Goal: Information Seeking & Learning: Learn about a topic

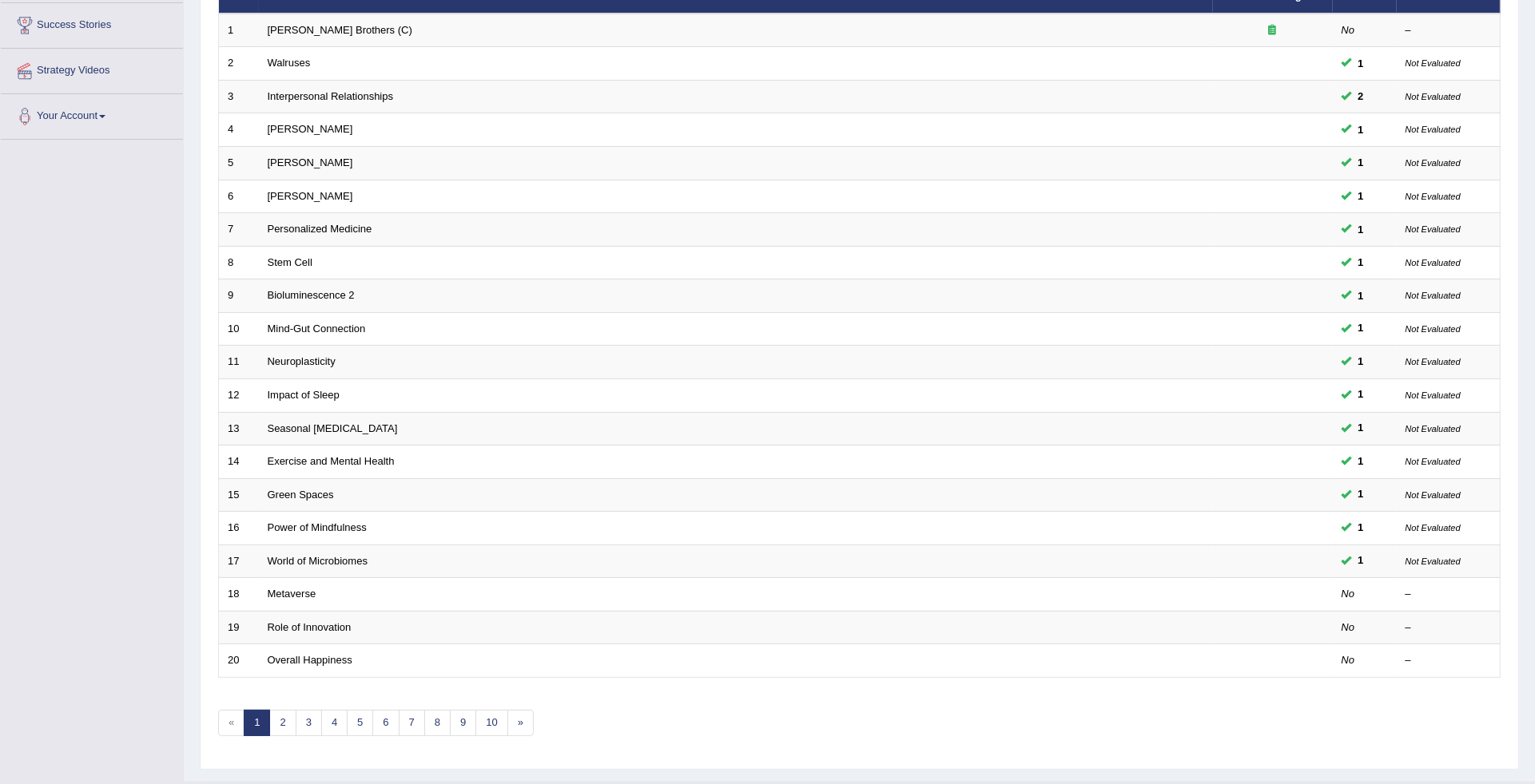
scroll to position [266, 0]
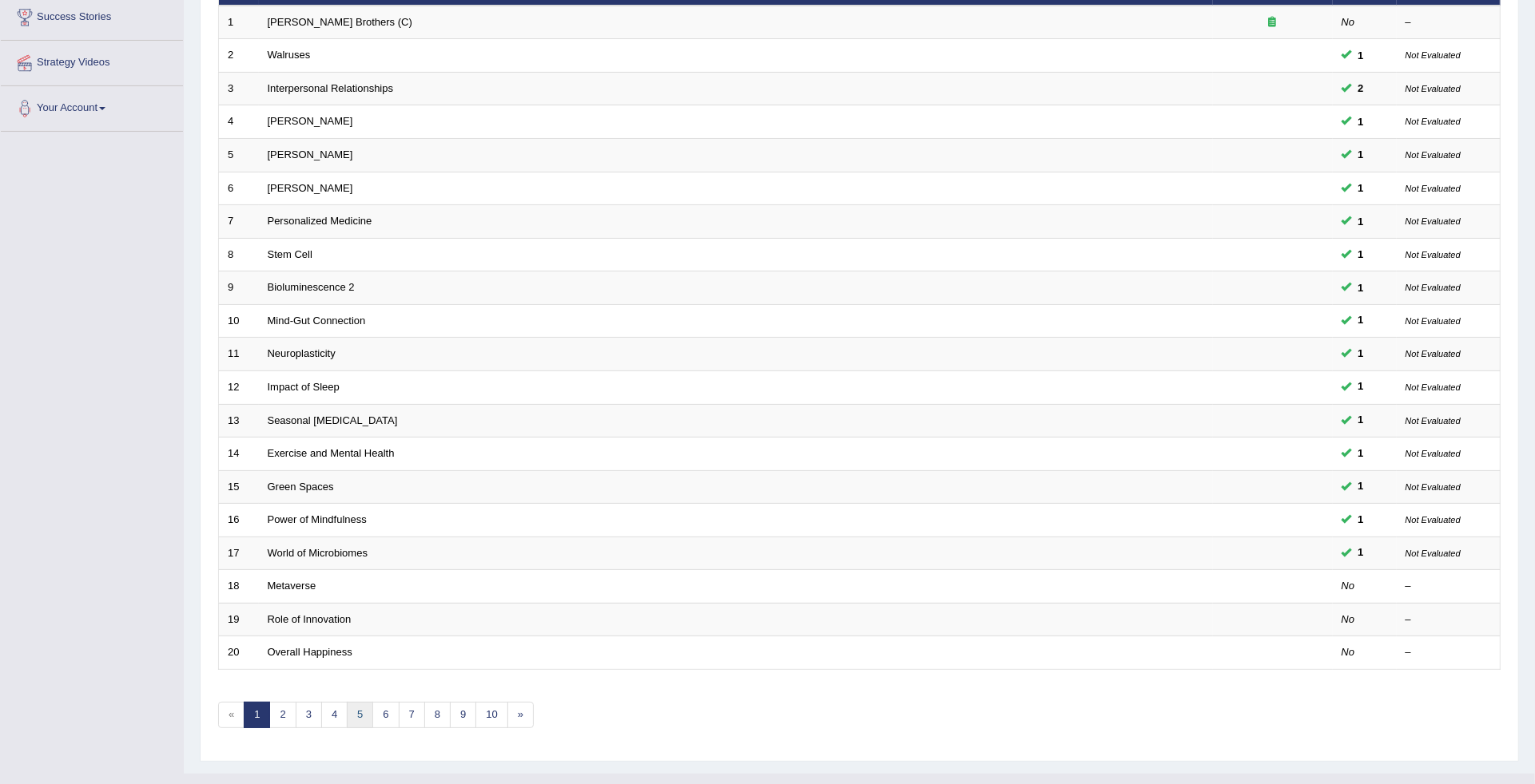
click at [357, 702] on link "5" at bounding box center [360, 715] width 26 height 26
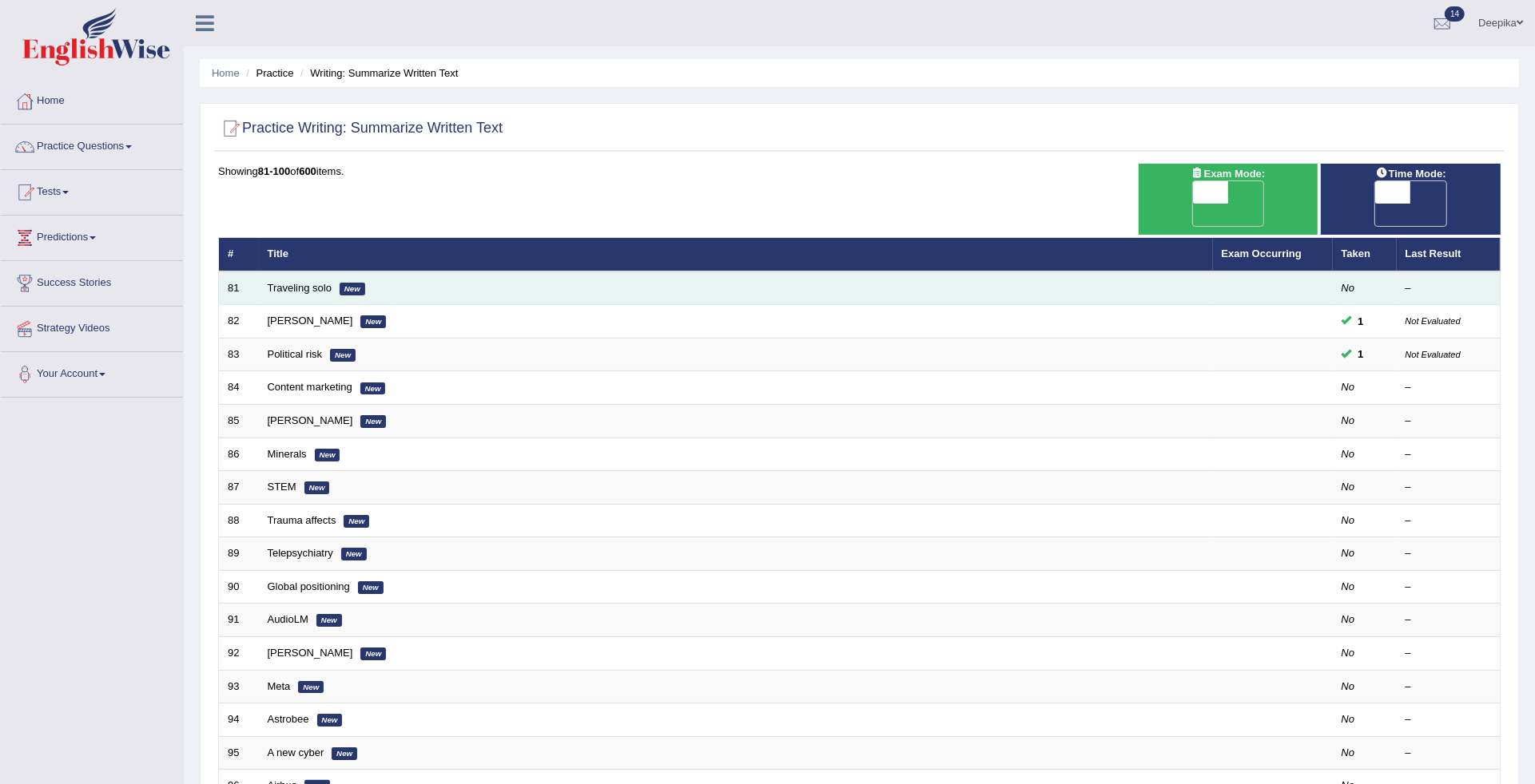
click at [318, 272] on td "Traveling solo New" at bounding box center [736, 289] width 954 height 33
click at [316, 282] on link "Traveling solo" at bounding box center [299, 288] width 64 height 12
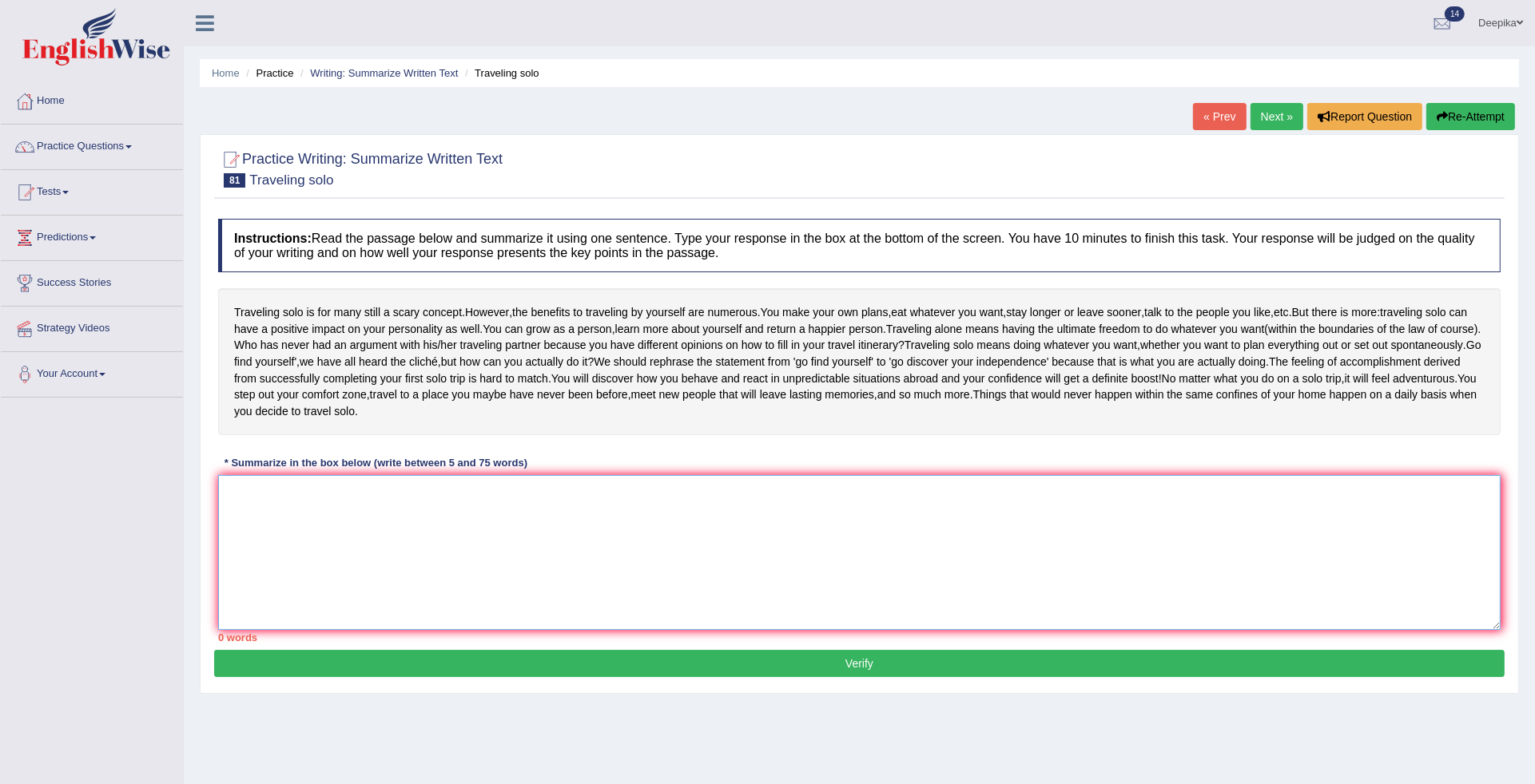
click at [253, 538] on textarea at bounding box center [859, 553] width 1282 height 155
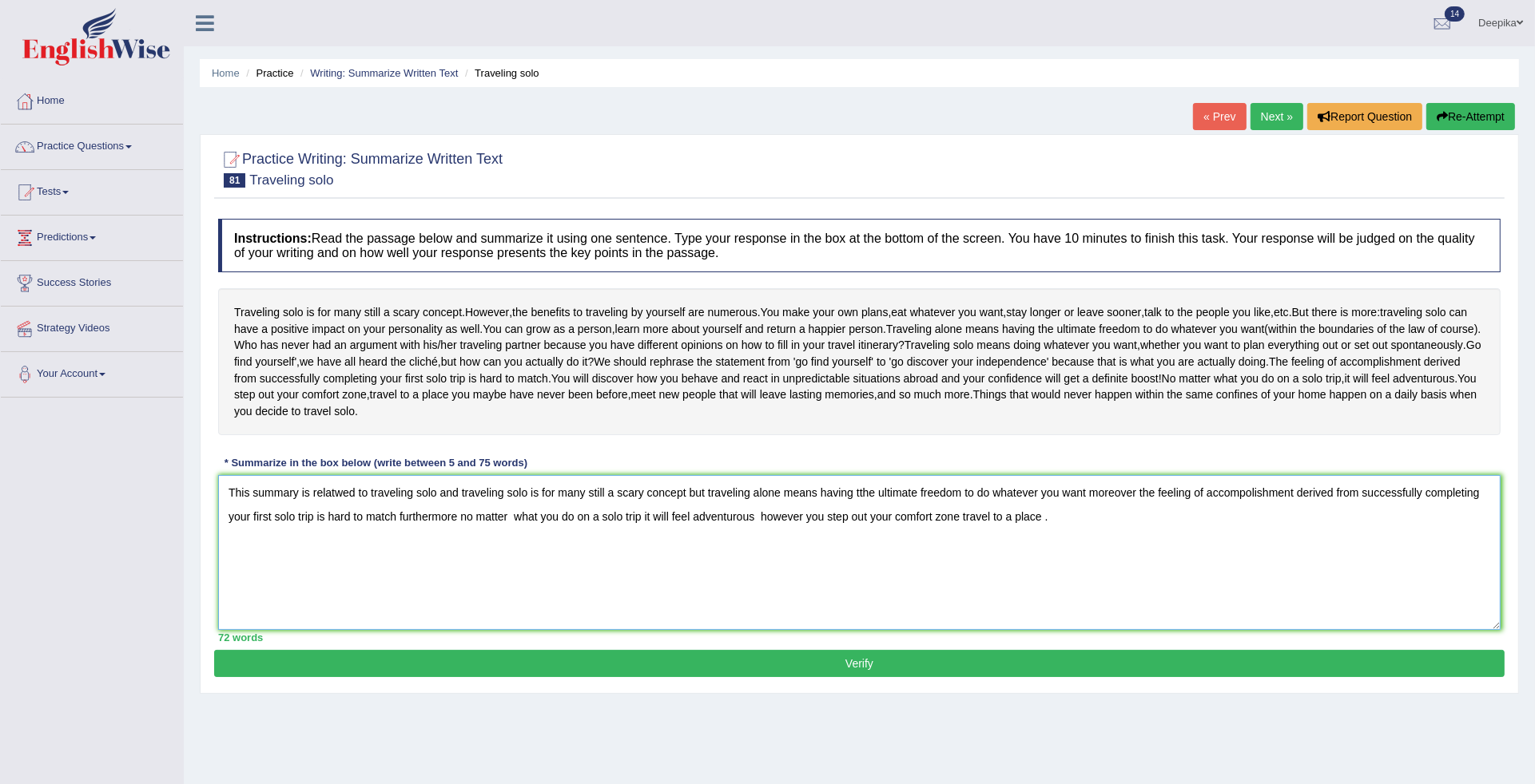
type textarea "This summary is relatwed to traveling solo and traveling solo is for many still…"
click at [362, 678] on button "Verify" at bounding box center [859, 663] width 1290 height 27
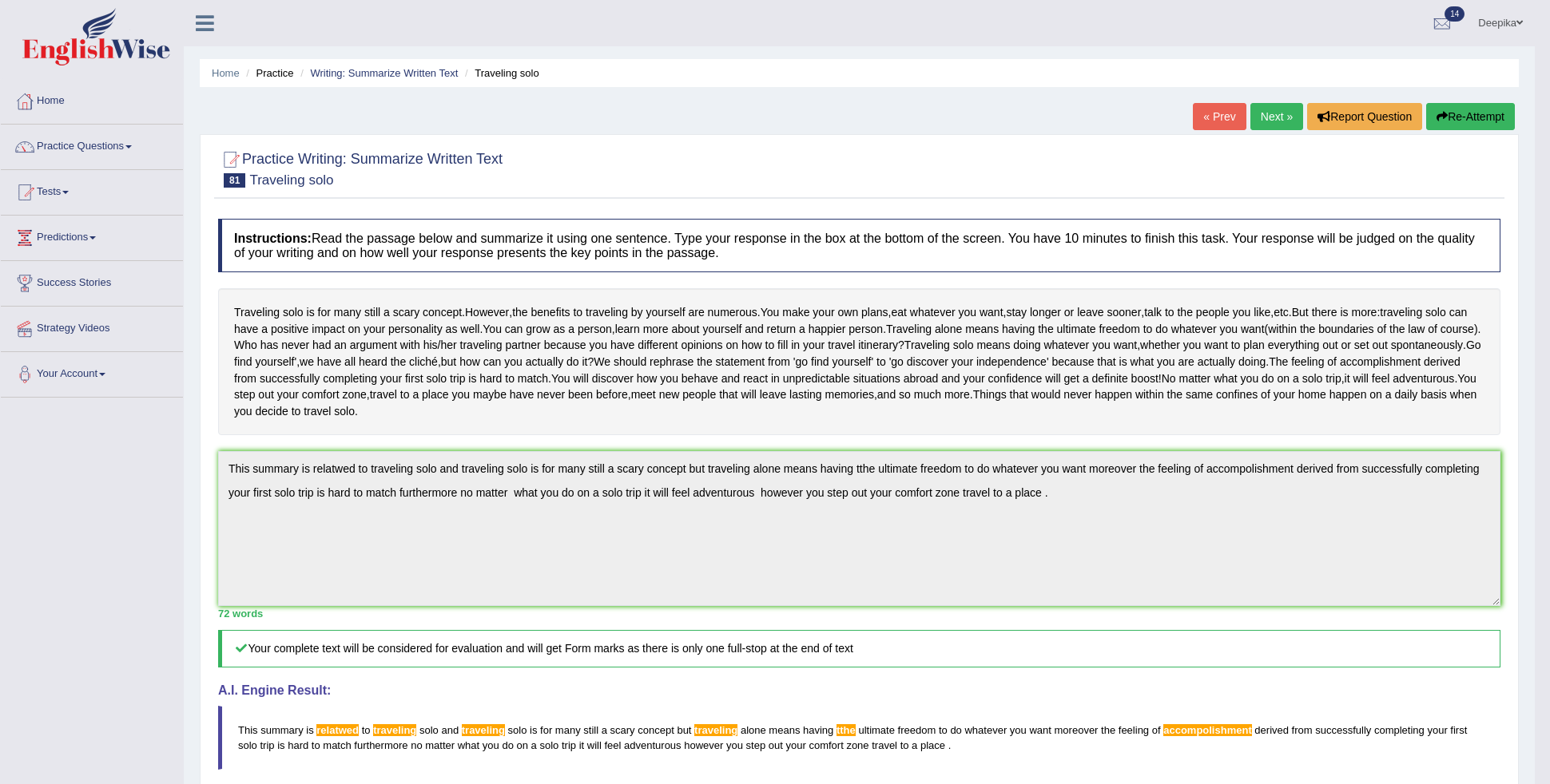
click at [1534, 692] on body "Toggle navigation Home Practice Questions Speaking Practice Read Aloud Repeat S…" at bounding box center [775, 392] width 1550 height 784
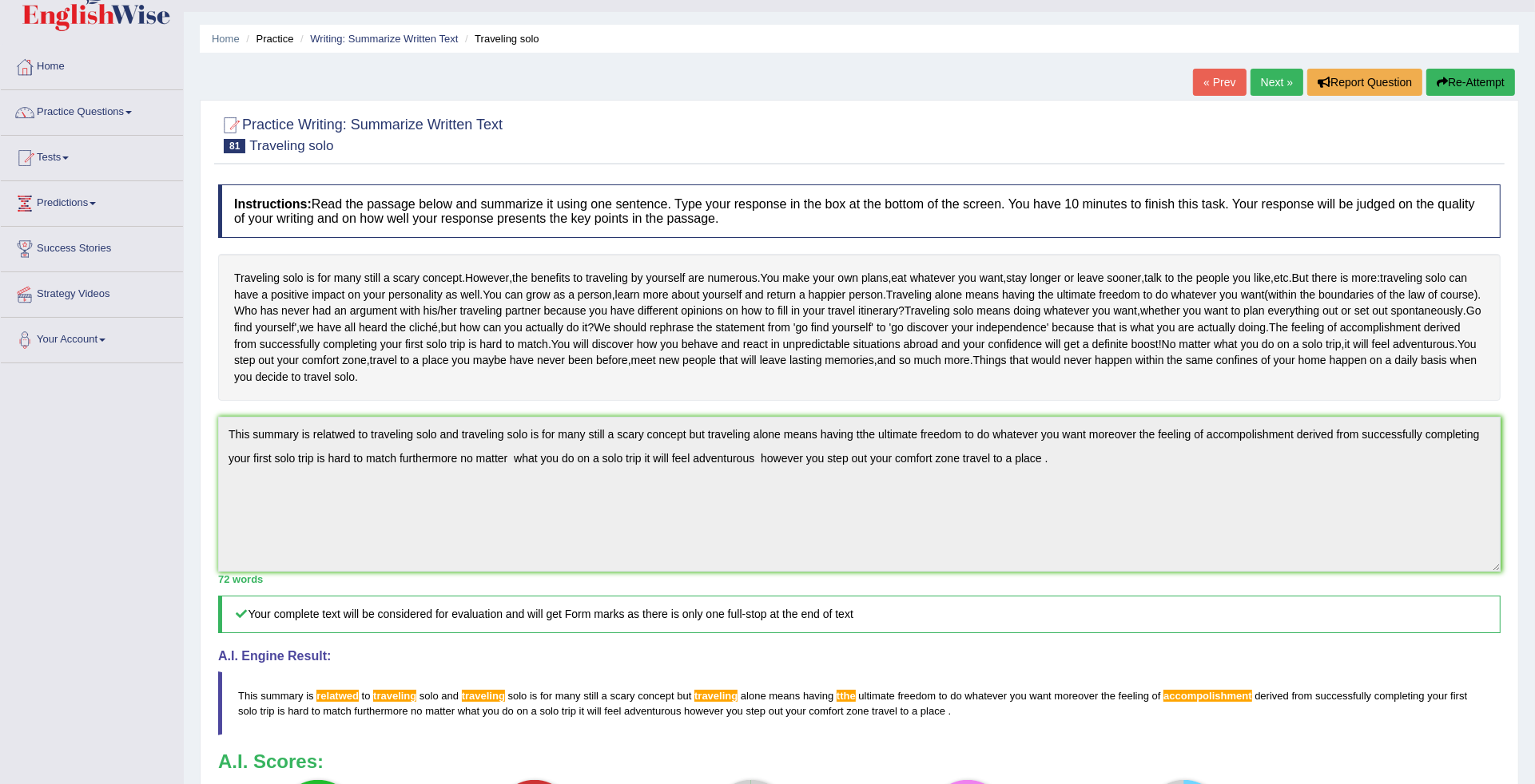
scroll to position [10, 0]
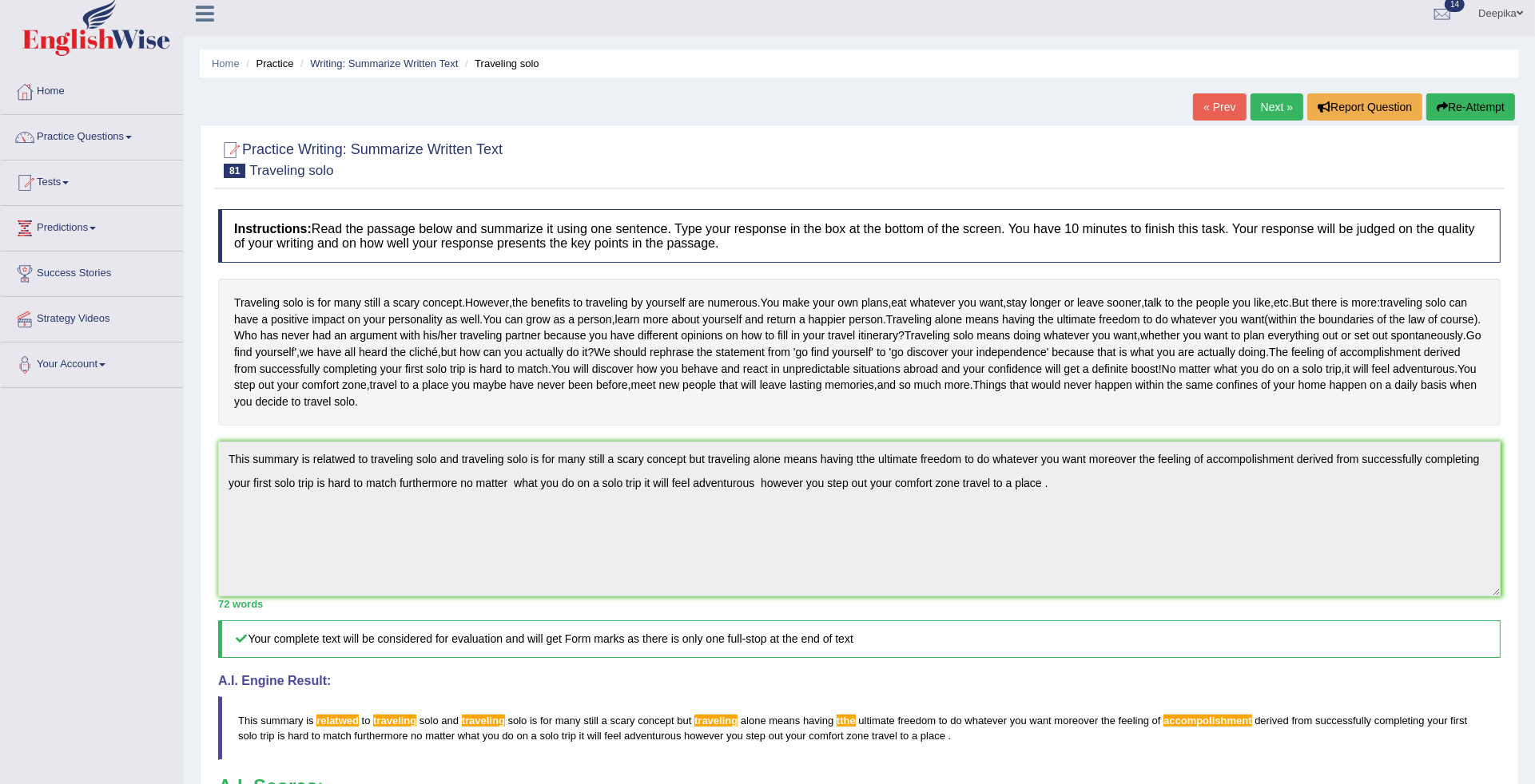
click at [1259, 109] on link "Next »" at bounding box center [1277, 106] width 53 height 27
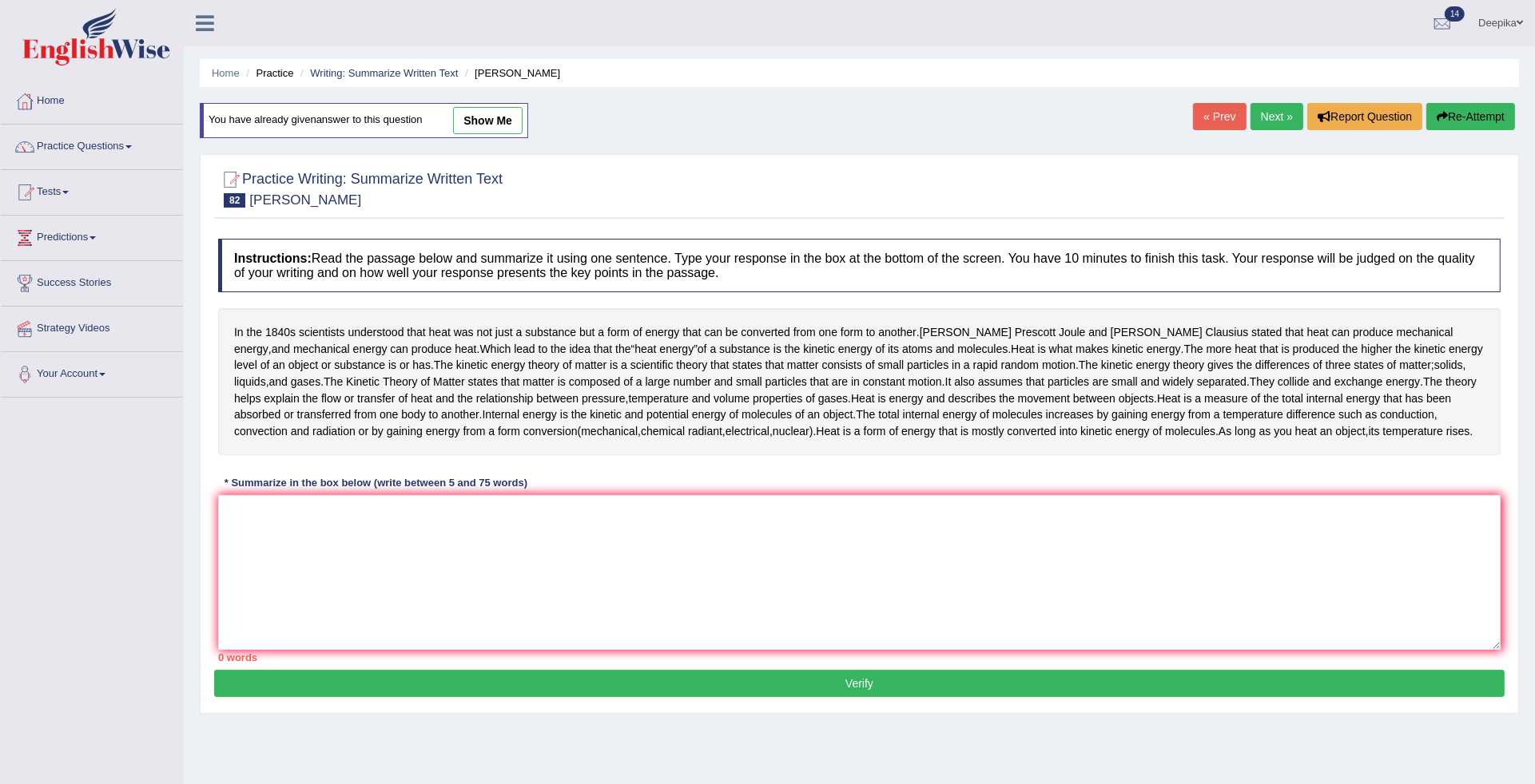
click at [132, 149] on span at bounding box center [129, 147] width 6 height 4
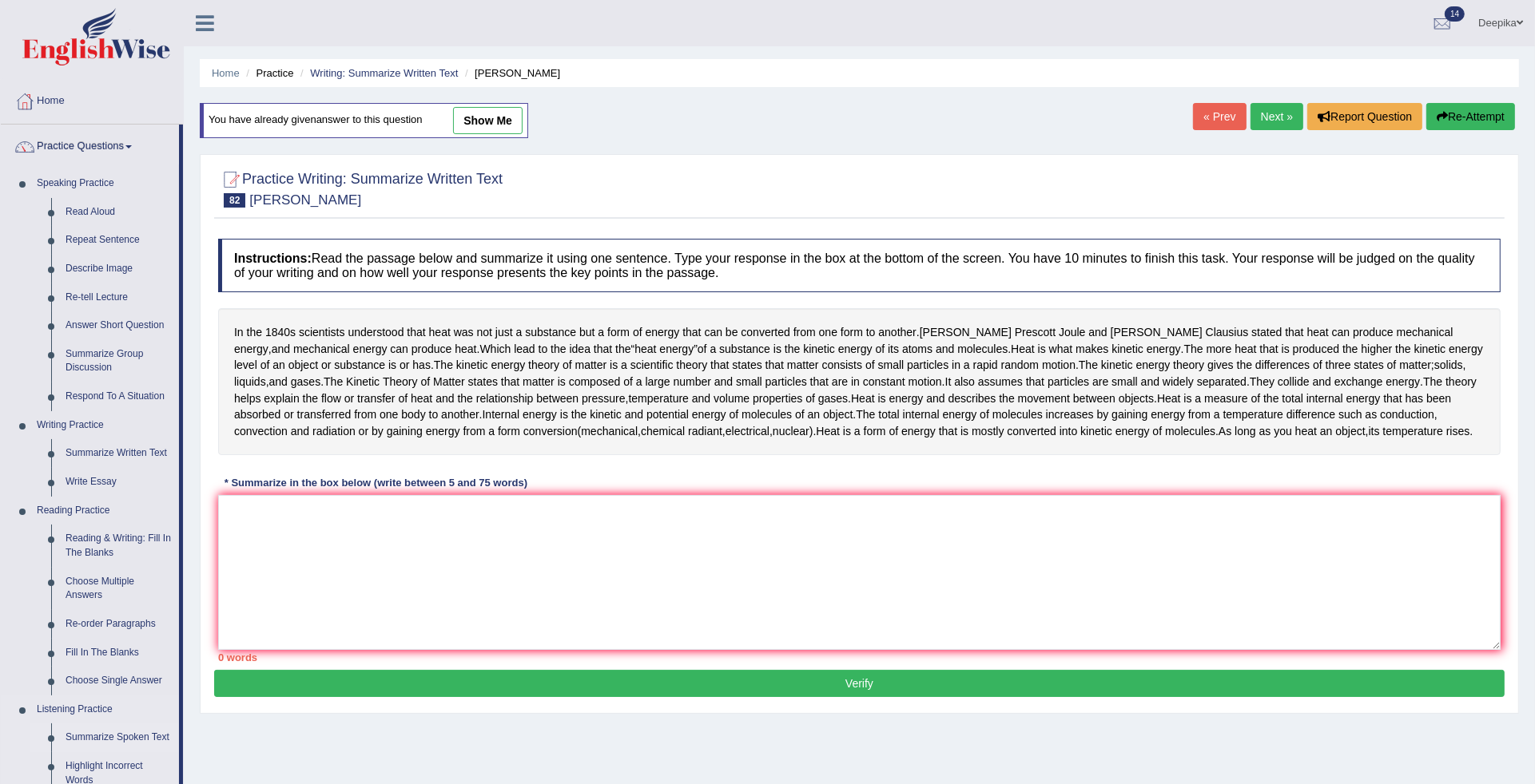
click at [110, 735] on link "Summarize Spoken Text" at bounding box center [118, 737] width 121 height 29
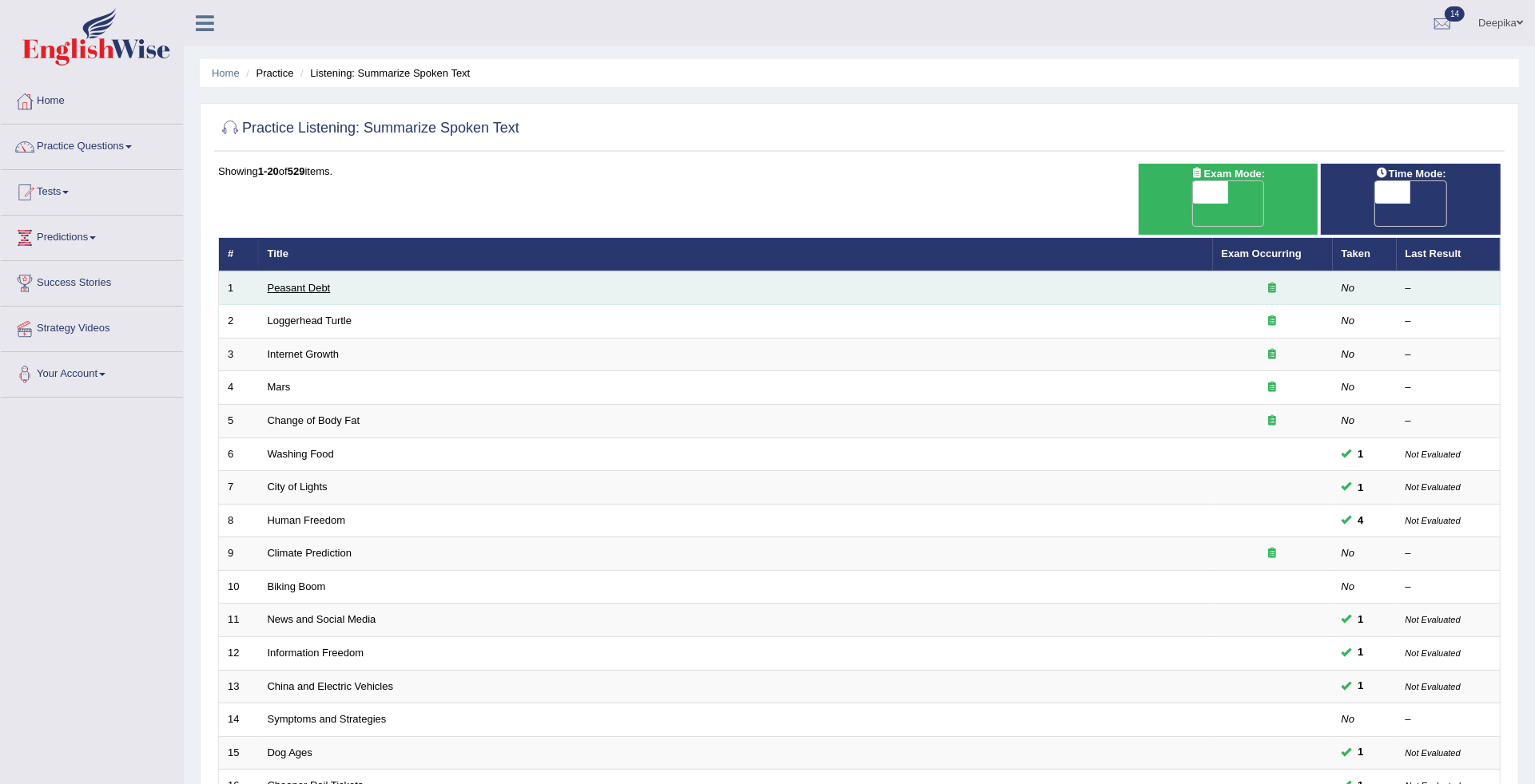
click at [294, 282] on link "Peasant Debt" at bounding box center [299, 288] width 63 height 12
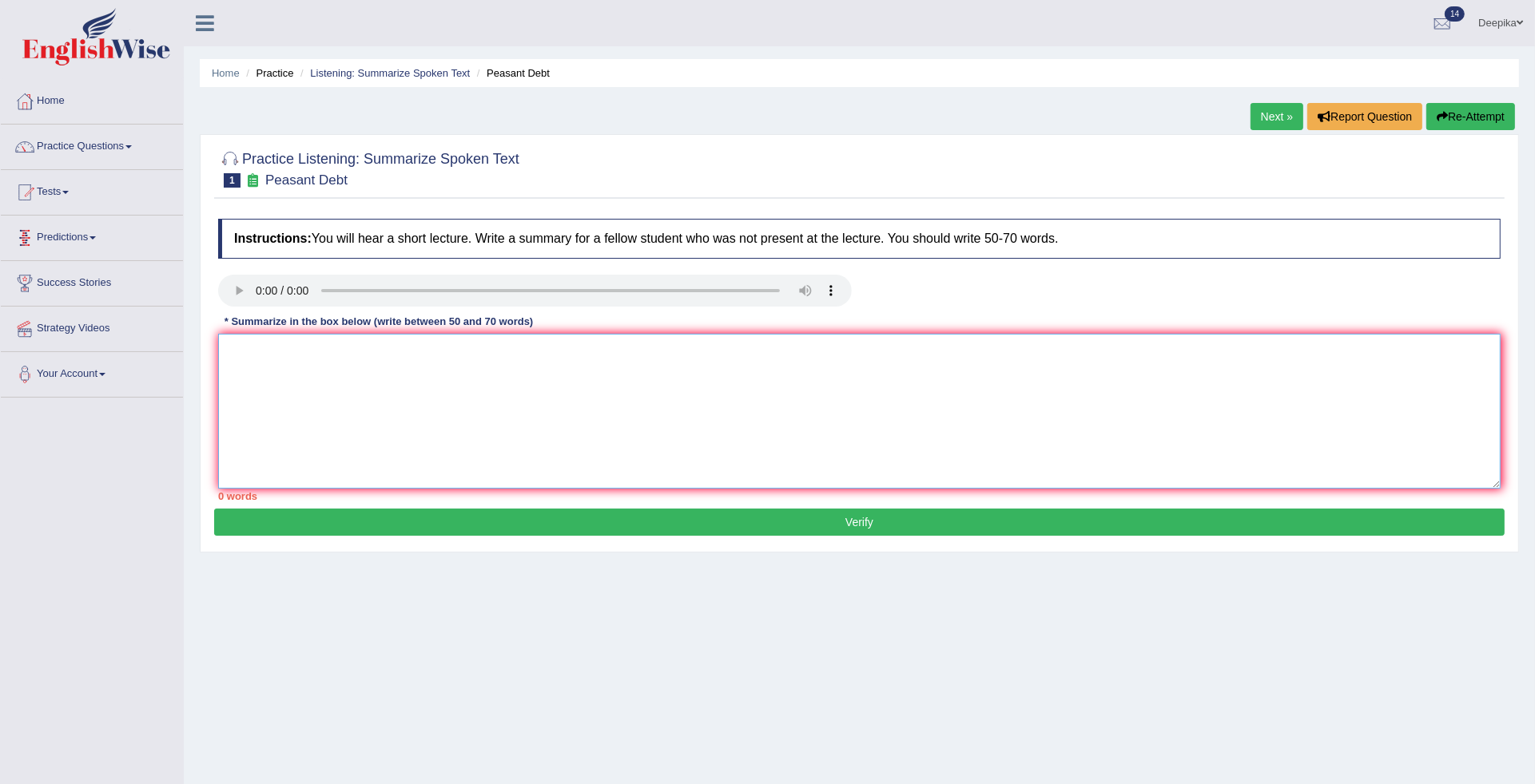
click at [238, 352] on textarea at bounding box center [859, 411] width 1282 height 155
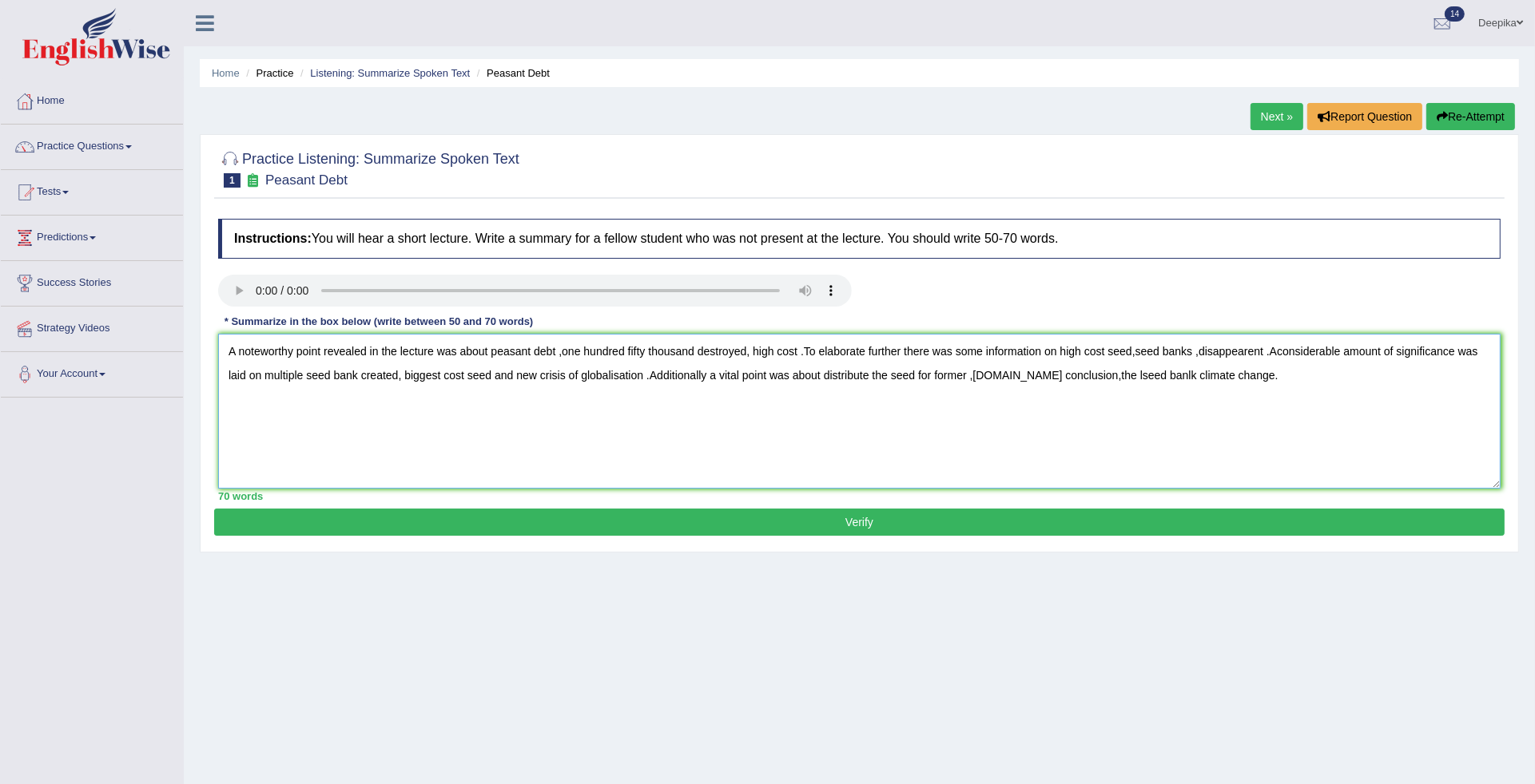
type textarea "A noteworthy point revealed in the lecture was about peasant debt ,one hundred …"
click at [374, 516] on button "Verify" at bounding box center [859, 522] width 1290 height 27
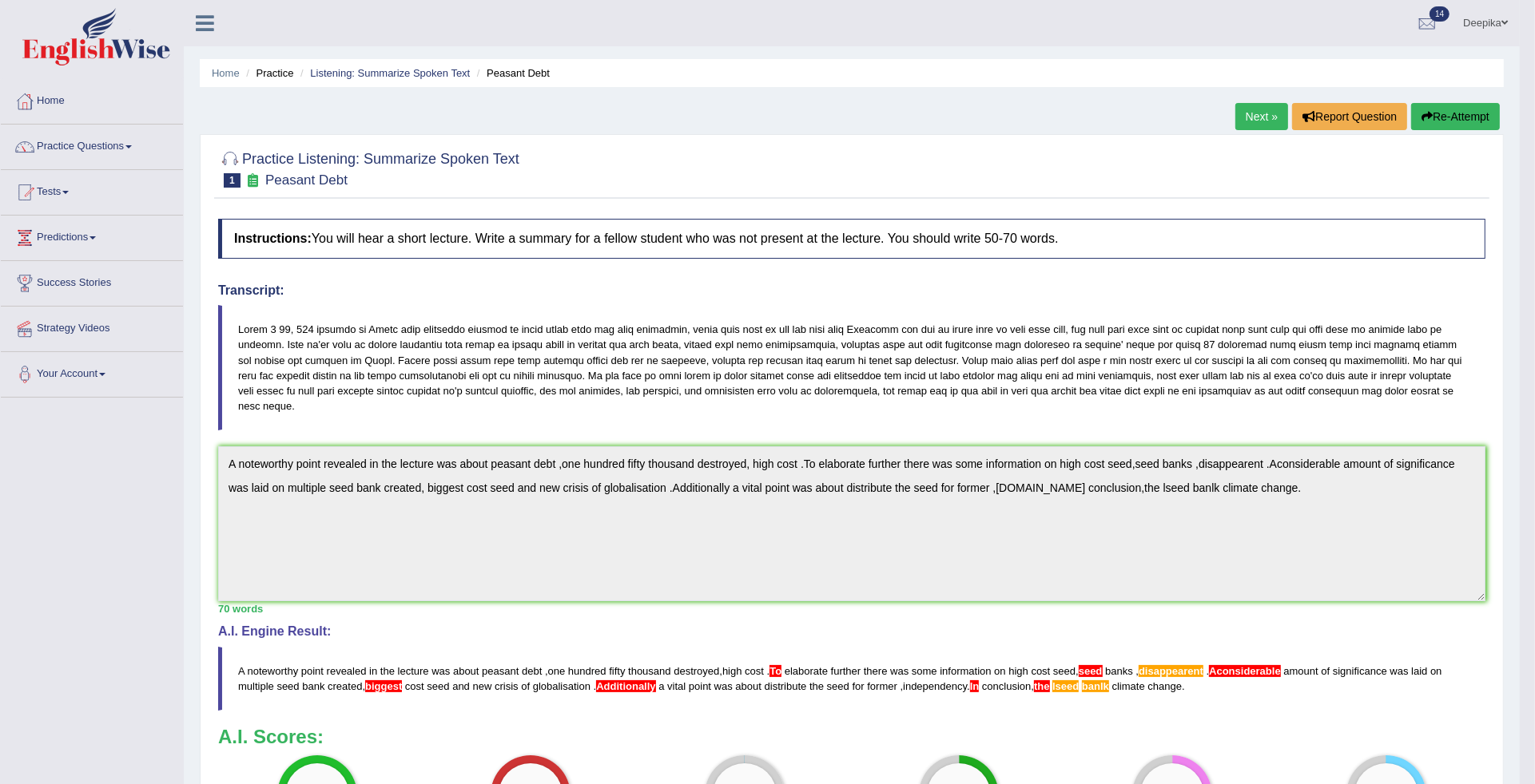
click at [1428, 108] on button "Re-Attempt" at bounding box center [1455, 116] width 89 height 27
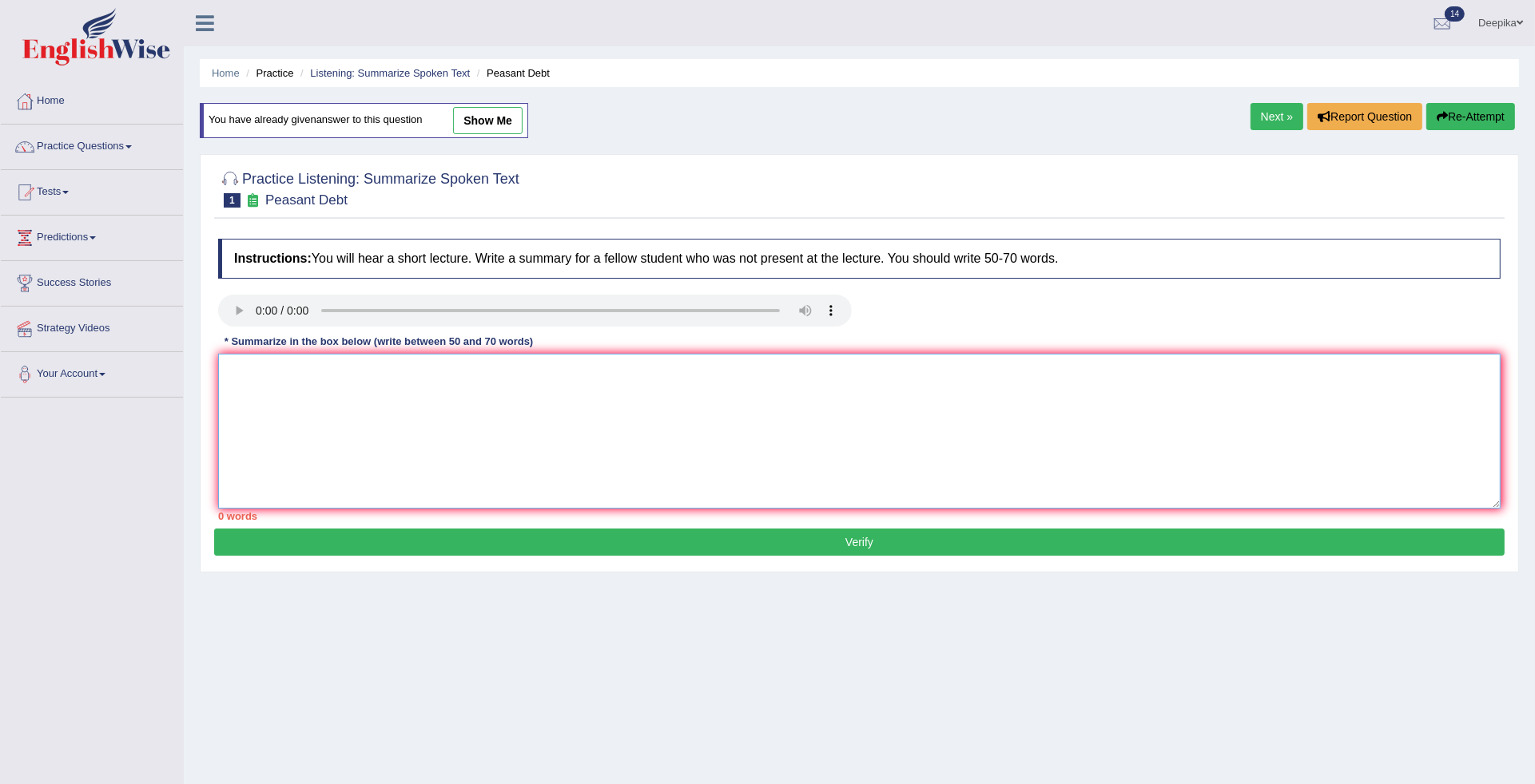
click at [272, 356] on textarea at bounding box center [859, 431] width 1282 height 155
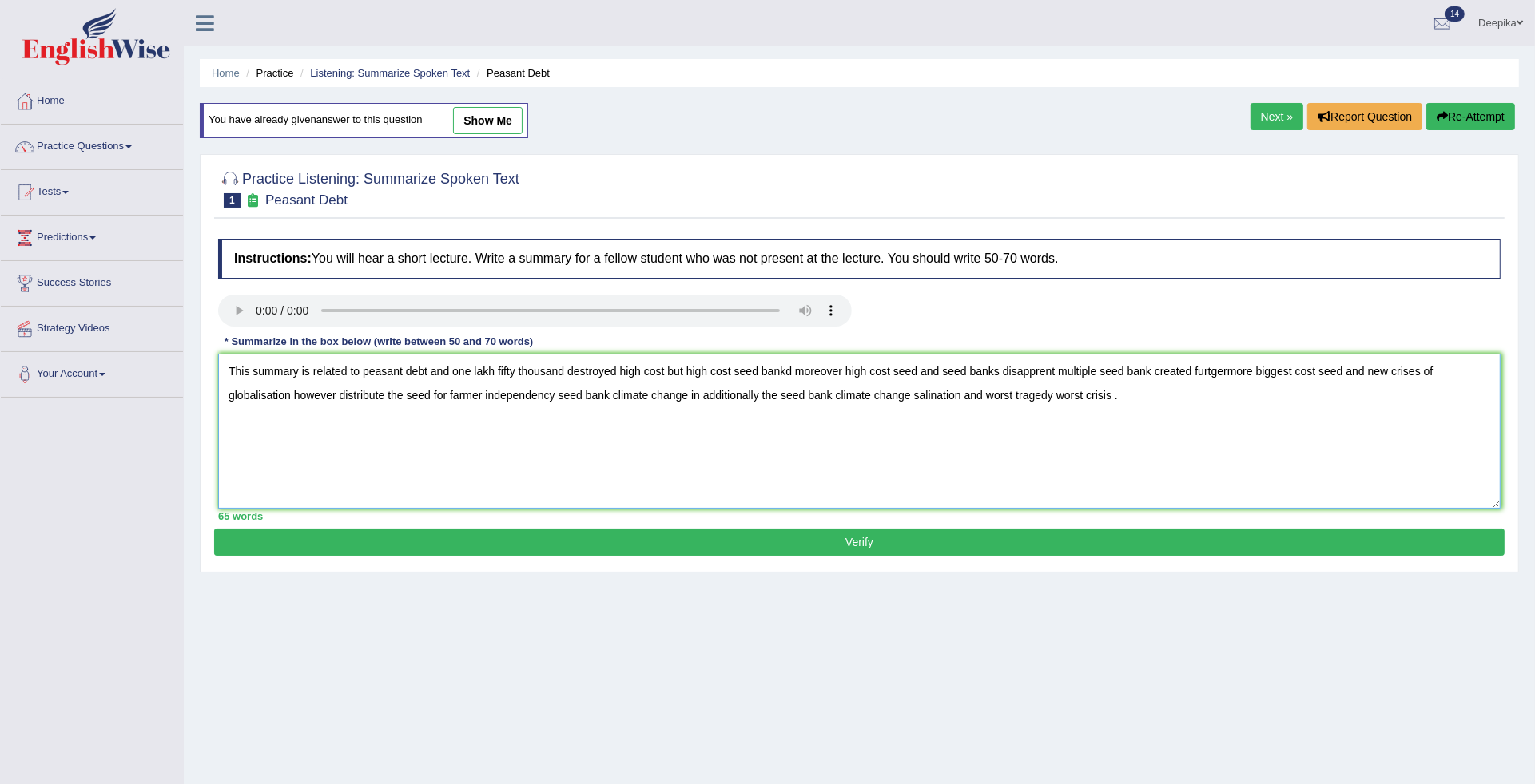
type textarea "This summary is related to peasant debt and one lakh fifty thousand destroyed h…"
click at [585, 535] on button "Verify" at bounding box center [859, 542] width 1290 height 27
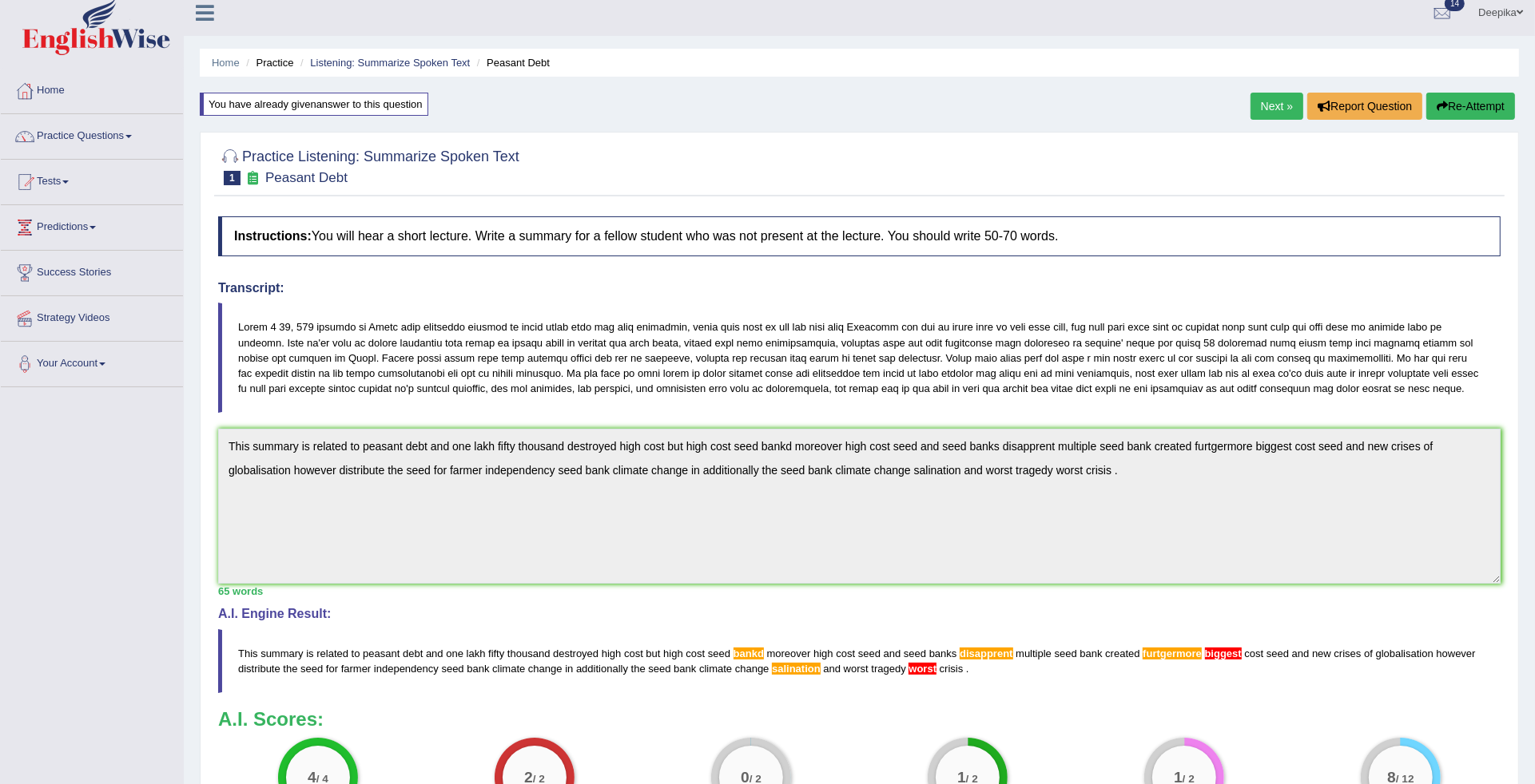
scroll to position [4, 0]
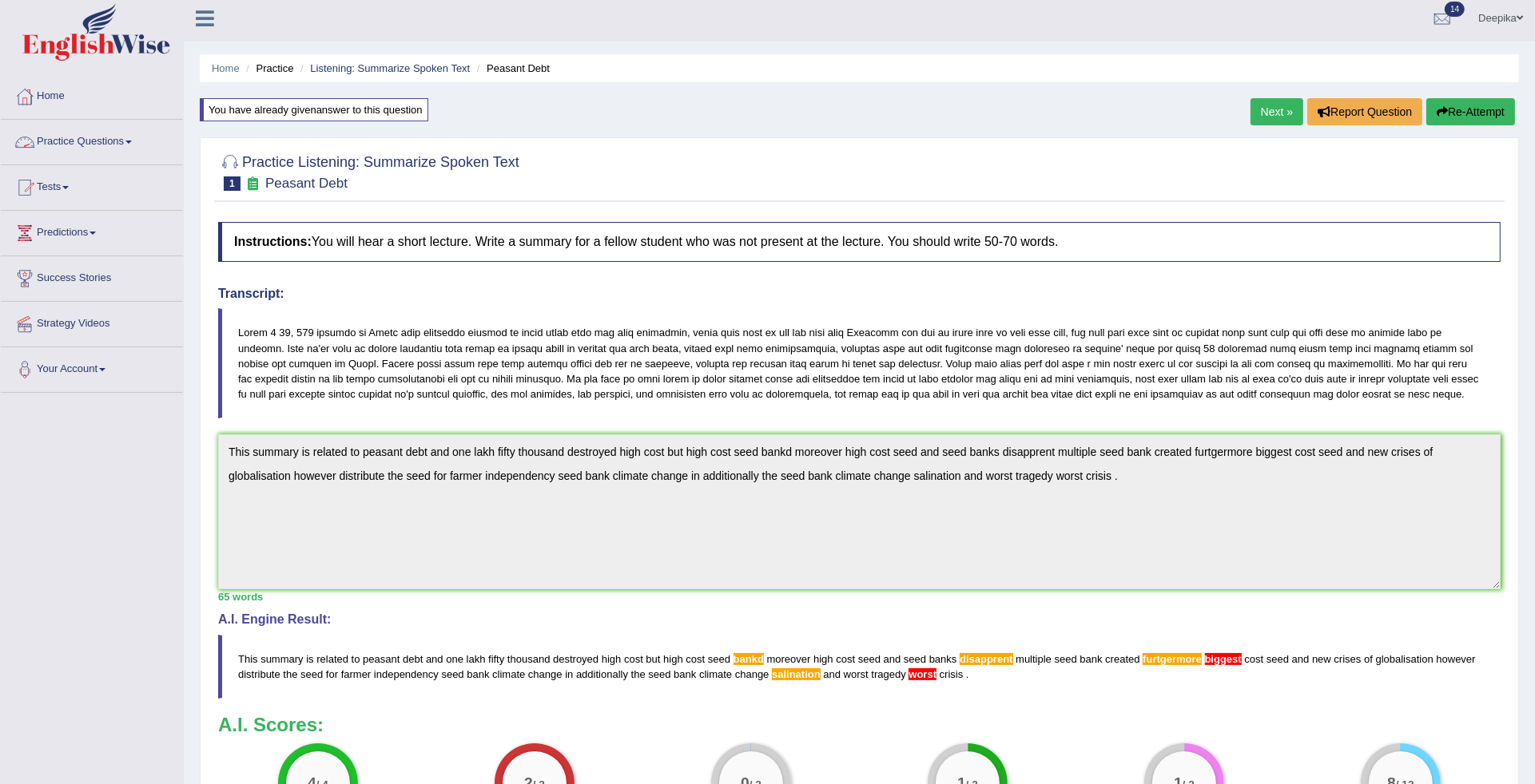
click at [137, 134] on link "Practice Questions" at bounding box center [92, 139] width 182 height 40
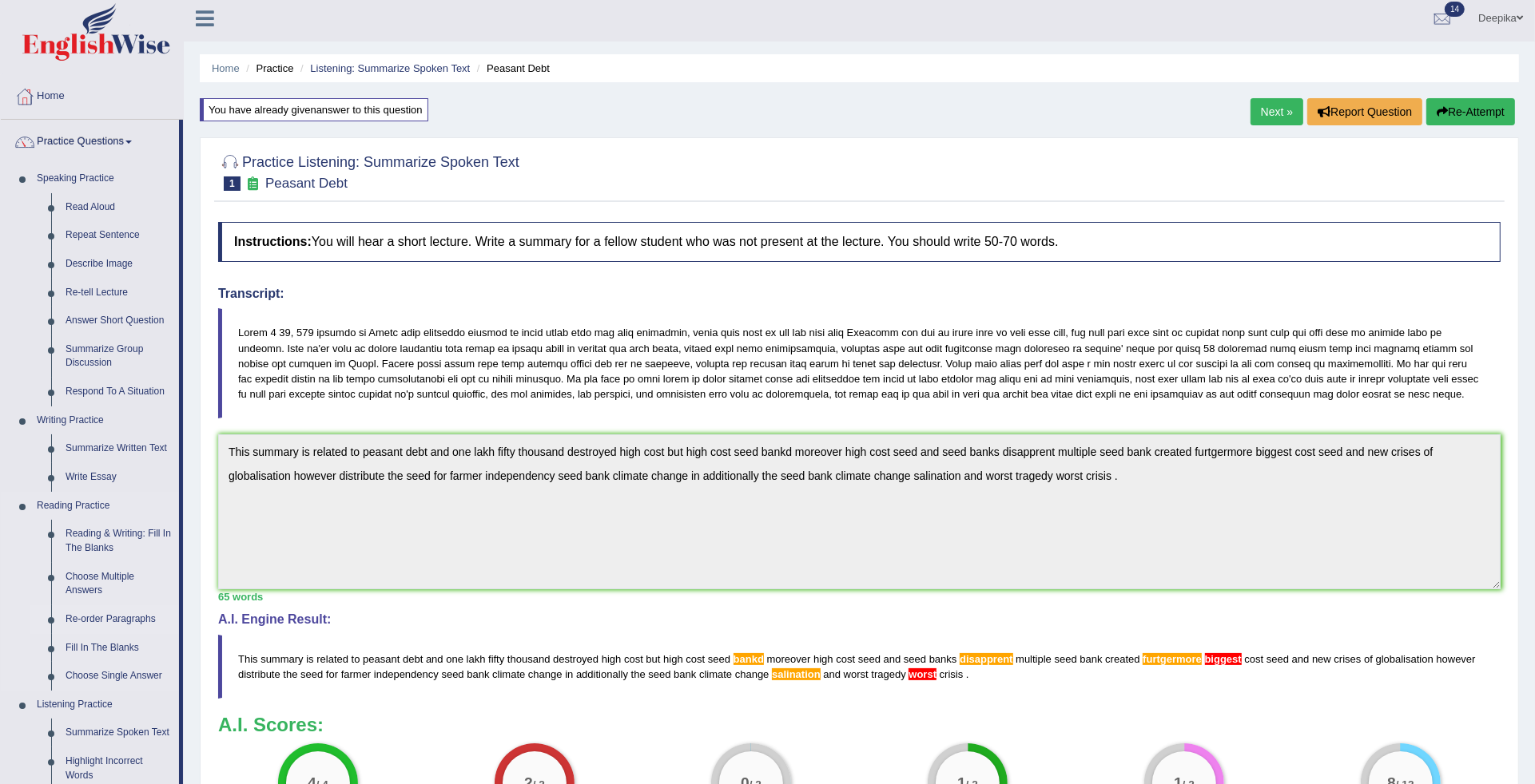
click at [98, 615] on link "Re-order Paragraphs" at bounding box center [118, 619] width 121 height 29
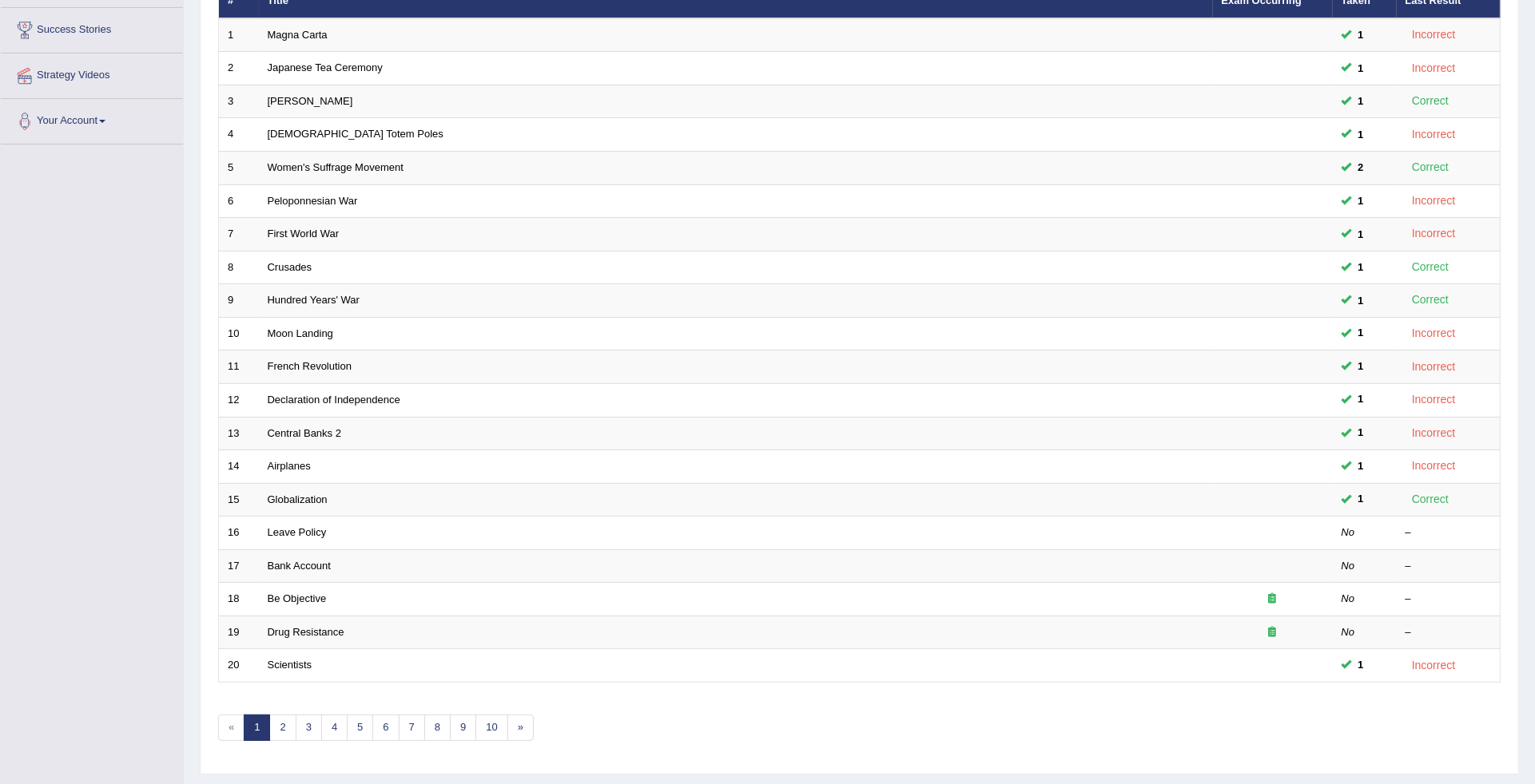
scroll to position [258, 0]
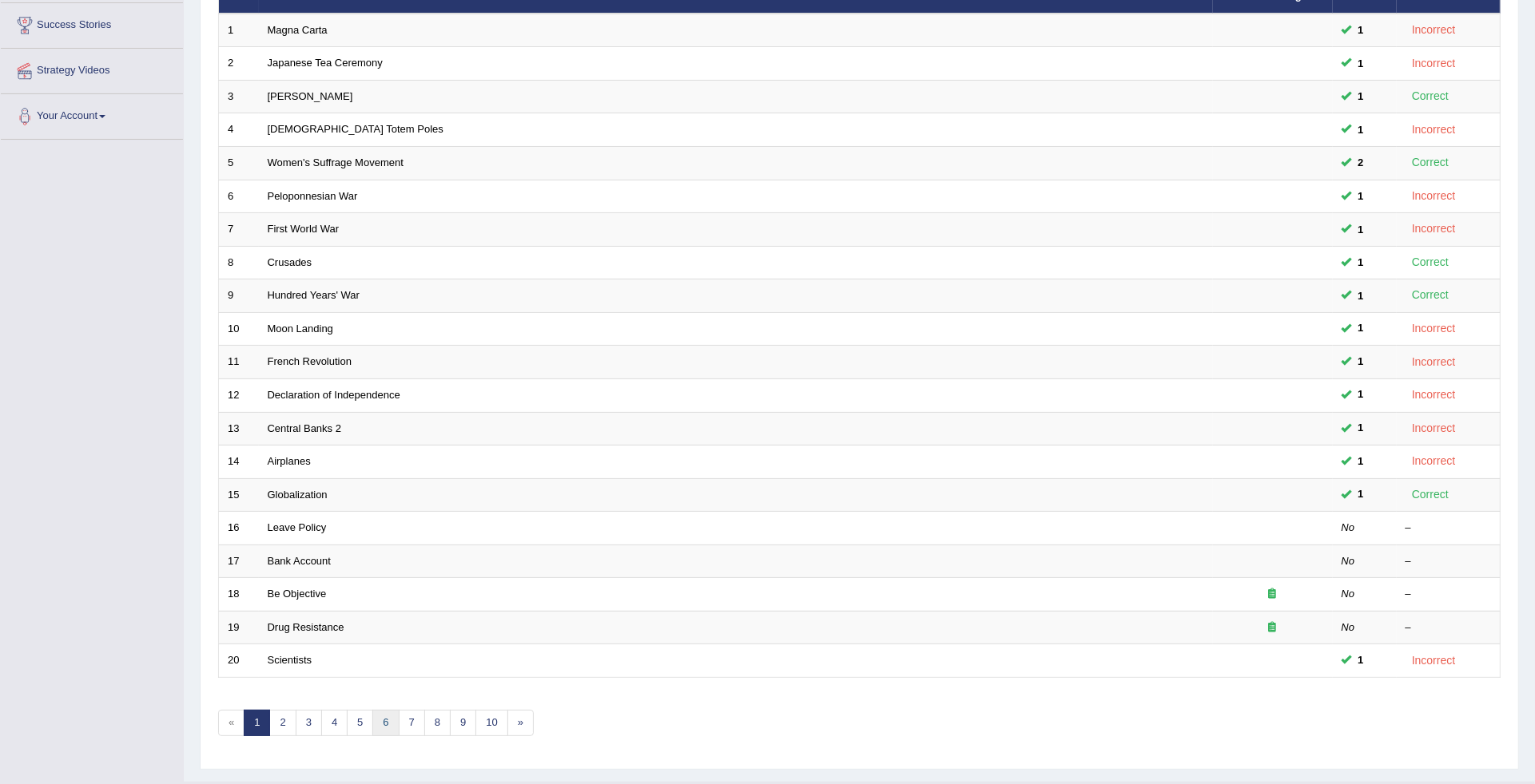
click at [379, 711] on link "6" at bounding box center [386, 723] width 26 height 26
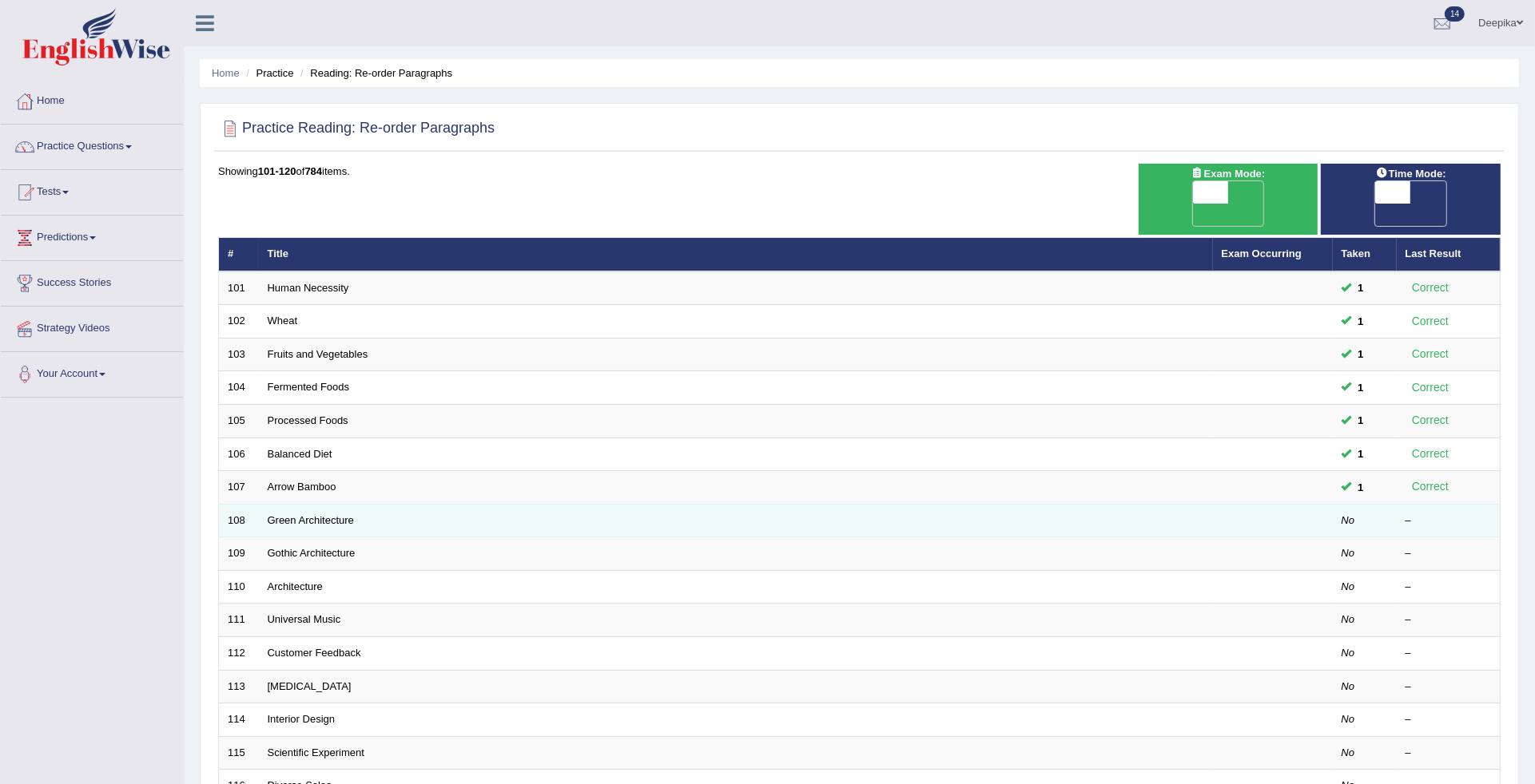
click at [276, 506] on td "Green Architecture" at bounding box center [736, 521] width 954 height 33
click at [281, 515] on link "Green Architecture" at bounding box center [311, 521] width 86 height 12
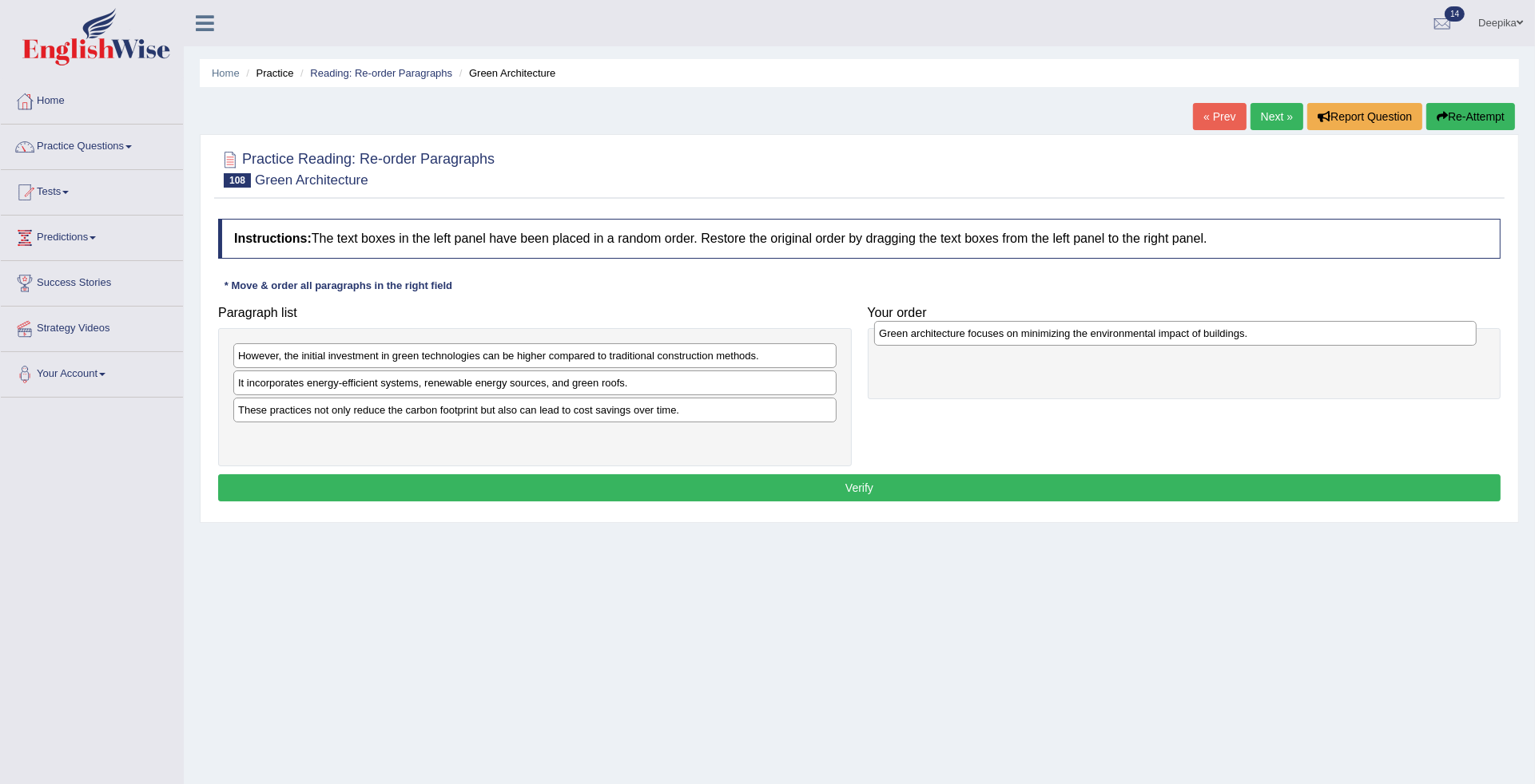
drag, startPoint x: 410, startPoint y: 385, endPoint x: 1051, endPoint y: 333, distance: 643.1
click at [1051, 333] on div "Green architecture focuses on minimizing the environmental impact of buildings." at bounding box center [1175, 333] width 602 height 26
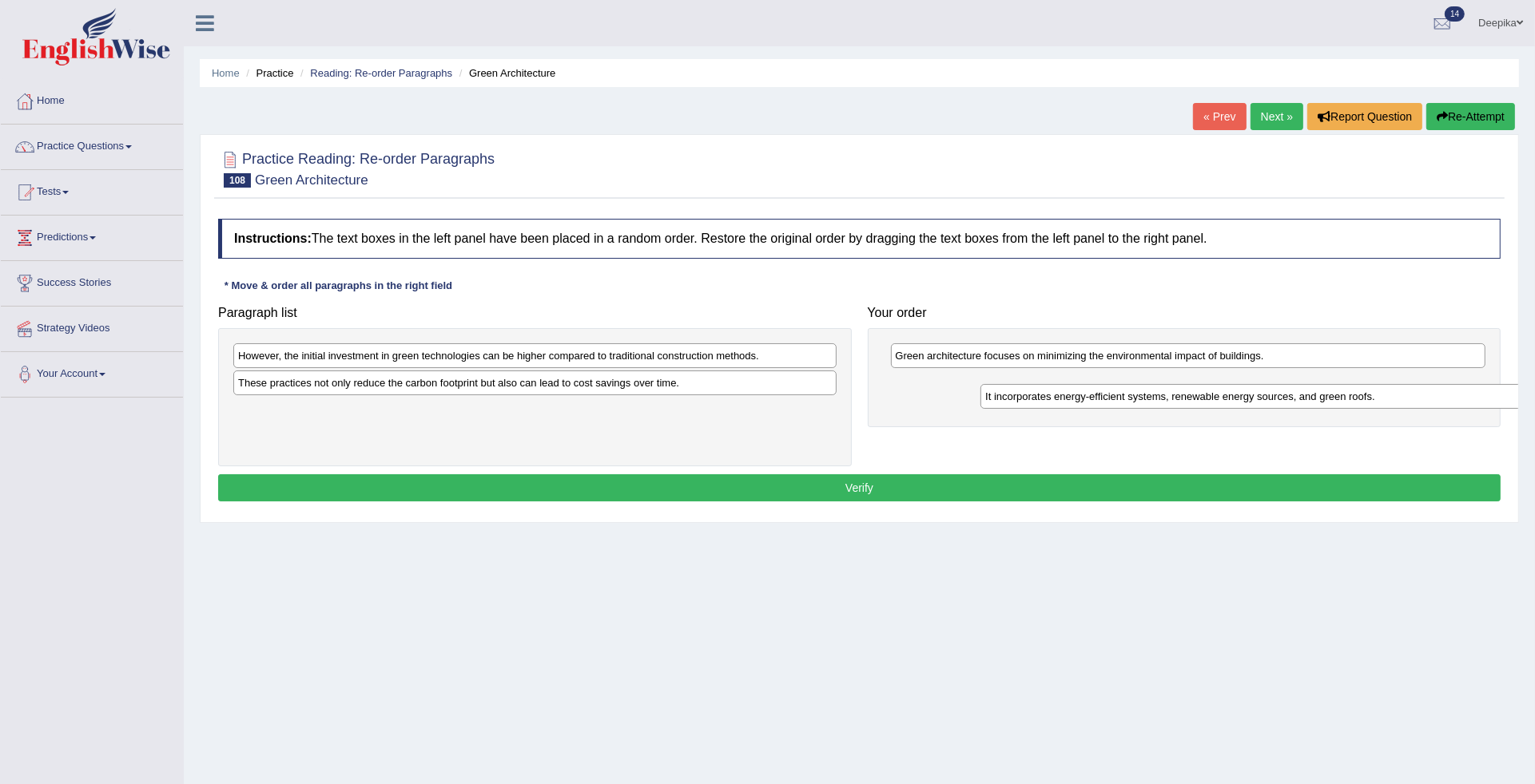
drag, startPoint x: 449, startPoint y: 384, endPoint x: 1196, endPoint y: 396, distance: 747.1
click at [1196, 396] on div "It incorporates energy-efficient systems, renewable energy sources, and green r…" at bounding box center [1282, 397] width 602 height 26
click at [1196, 396] on div "It incorporates energy-efficient systems, renewable energy sources, and green r…" at bounding box center [1225, 389] width 602 height 26
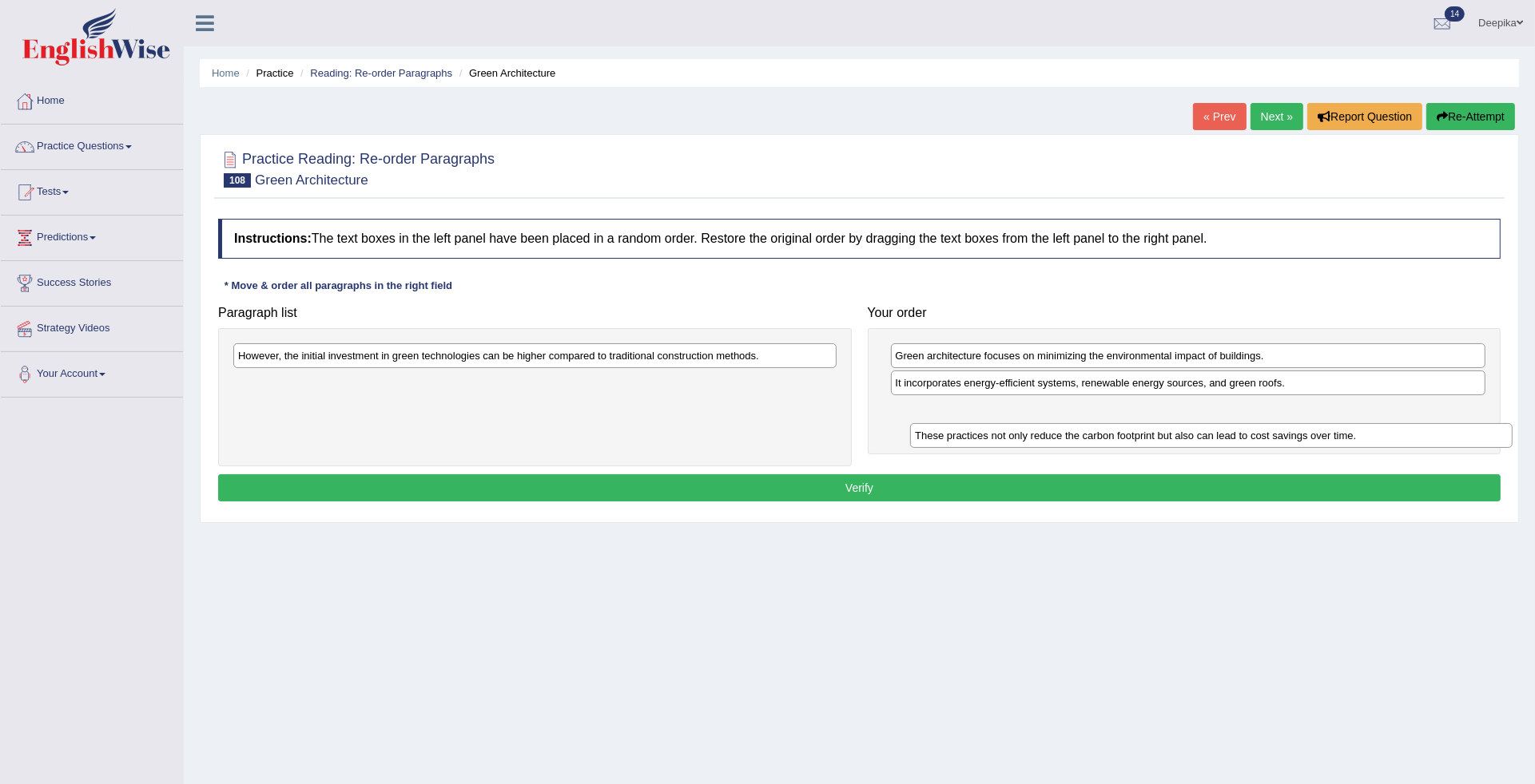
drag, startPoint x: 774, startPoint y: 377, endPoint x: 1451, endPoint y: 429, distance: 679.0
click at [1451, 429] on div "These practices not only reduce the carbon footprint but also can lead to cost …" at bounding box center [1211, 436] width 602 height 26
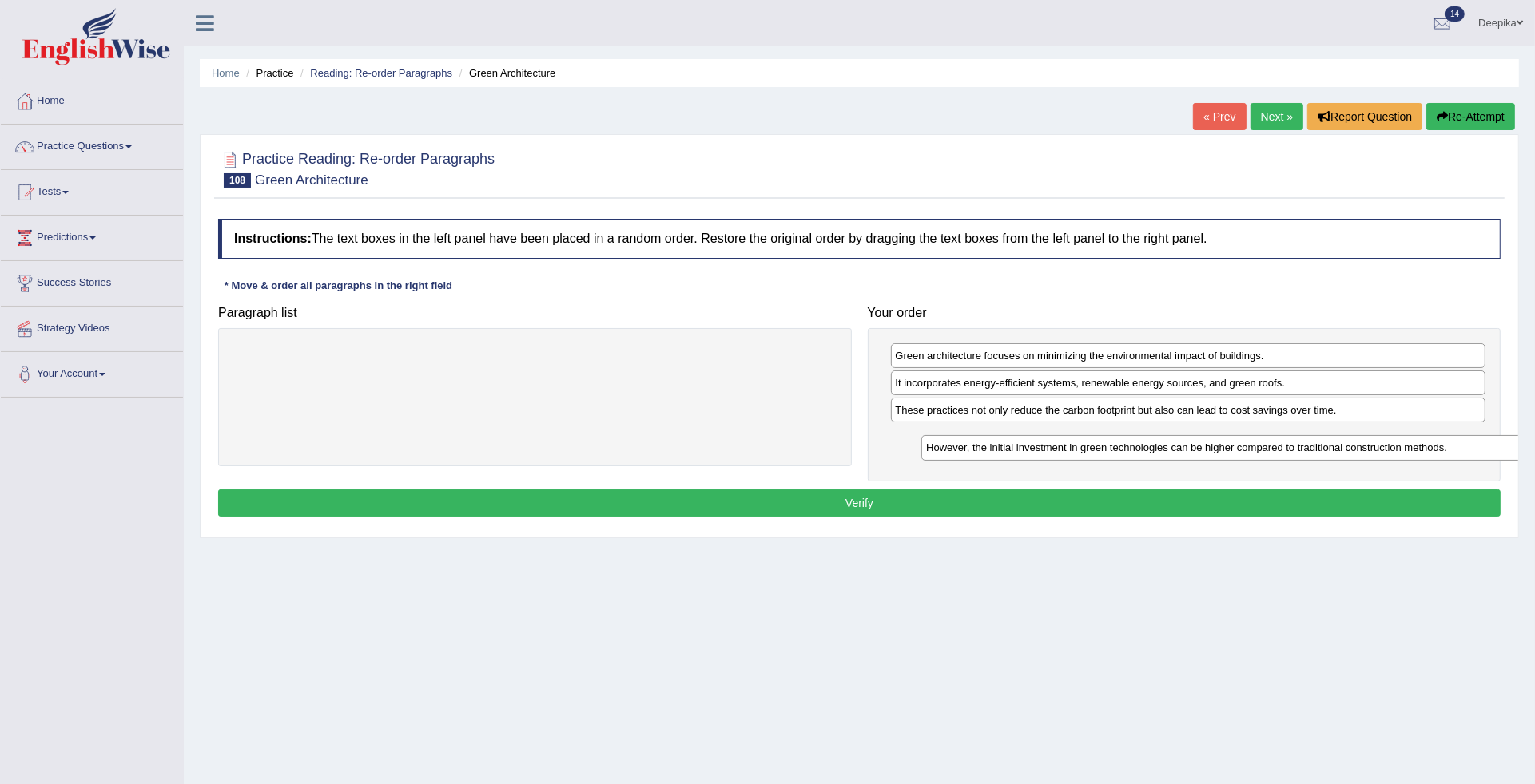
drag, startPoint x: 772, startPoint y: 360, endPoint x: 1459, endPoint y: 452, distance: 693.1
click at [1459, 452] on div "However, the initial investment in green technologies can be higher compared to…" at bounding box center [1223, 448] width 602 height 26
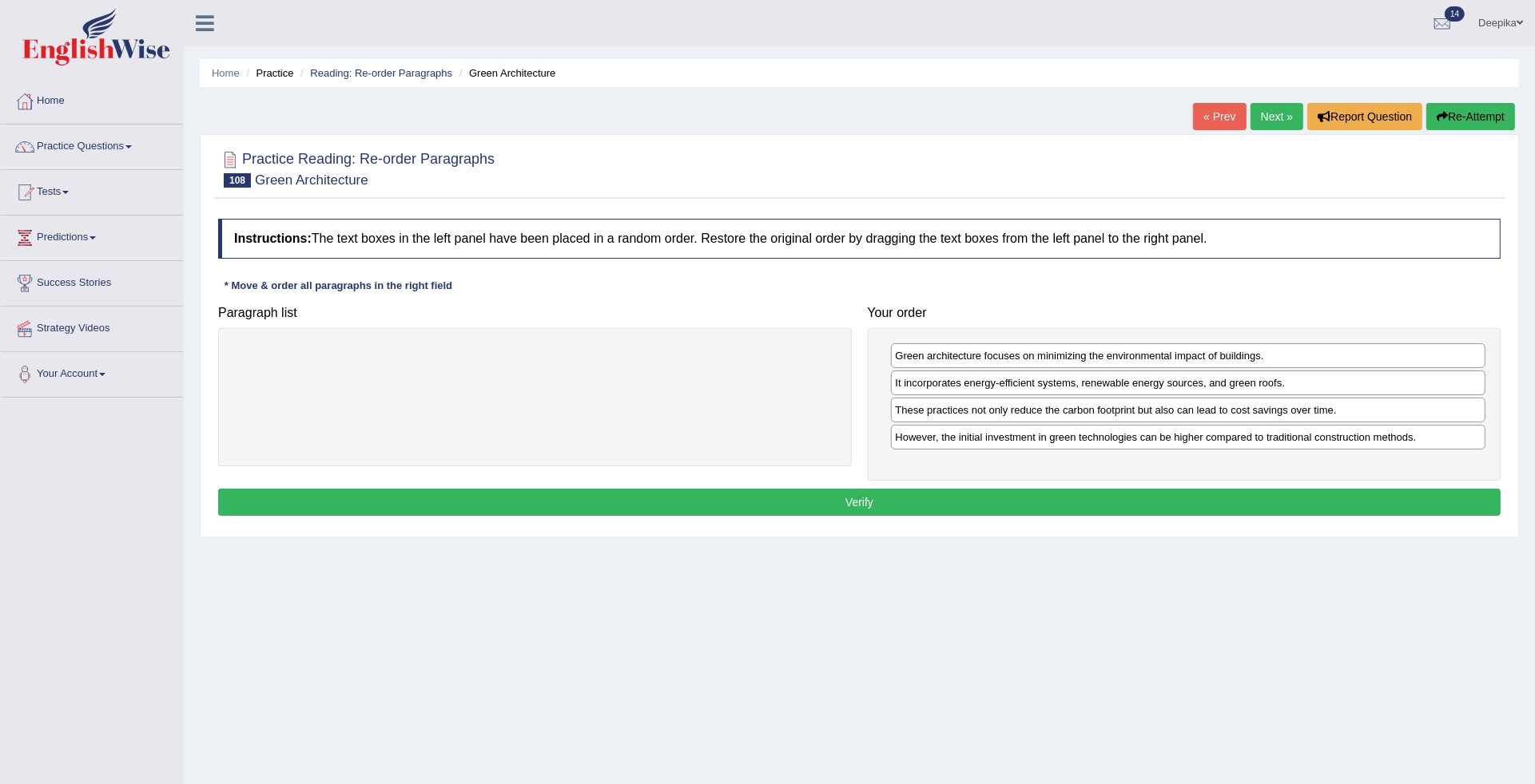
click at [1400, 499] on button "Verify" at bounding box center [859, 502] width 1282 height 27
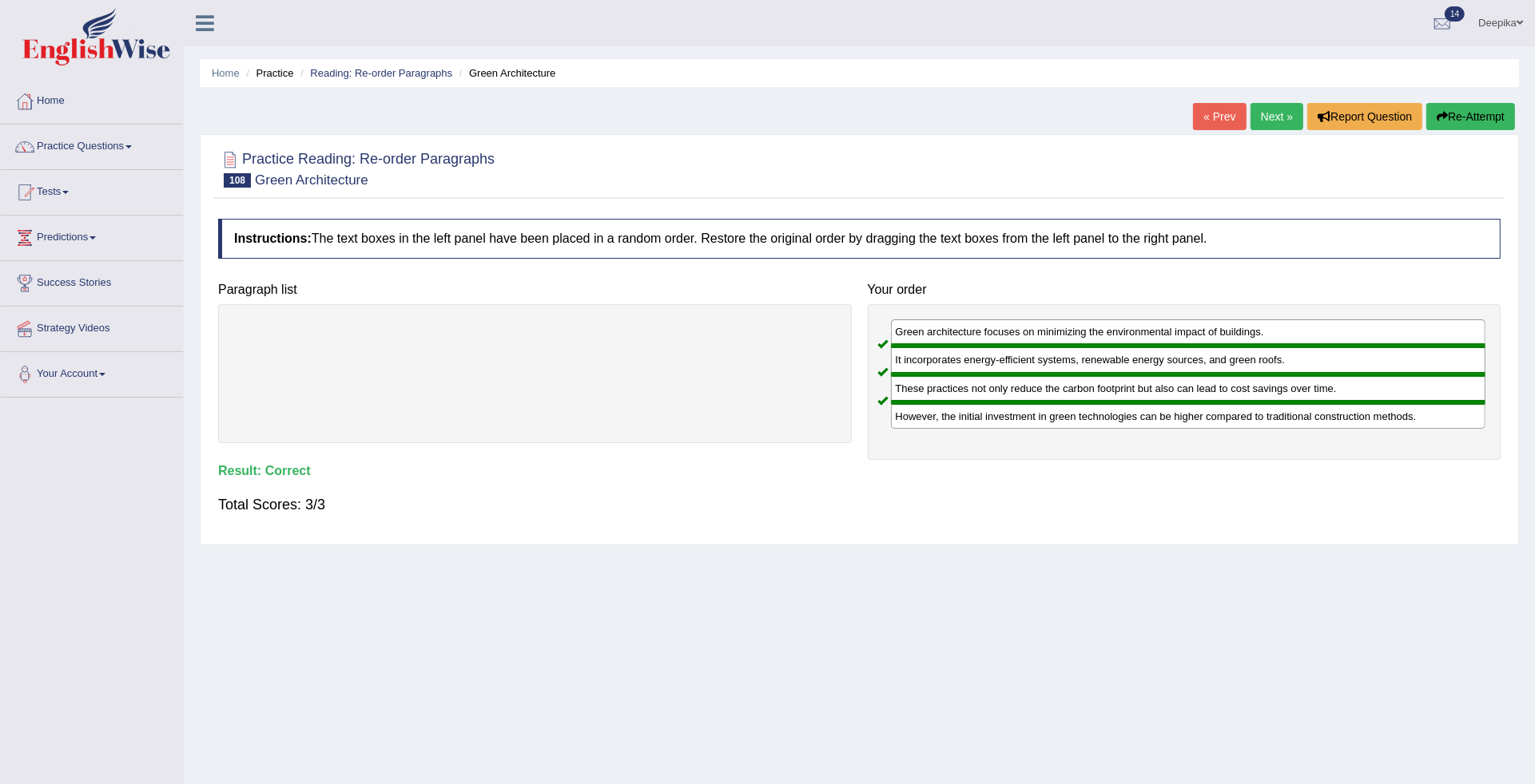
click at [1400, 499] on div "Total Scores: 3/3" at bounding box center [859, 505] width 1282 height 39
click at [1264, 117] on link "Next »" at bounding box center [1277, 116] width 53 height 27
